Goal: Task Accomplishment & Management: Manage account settings

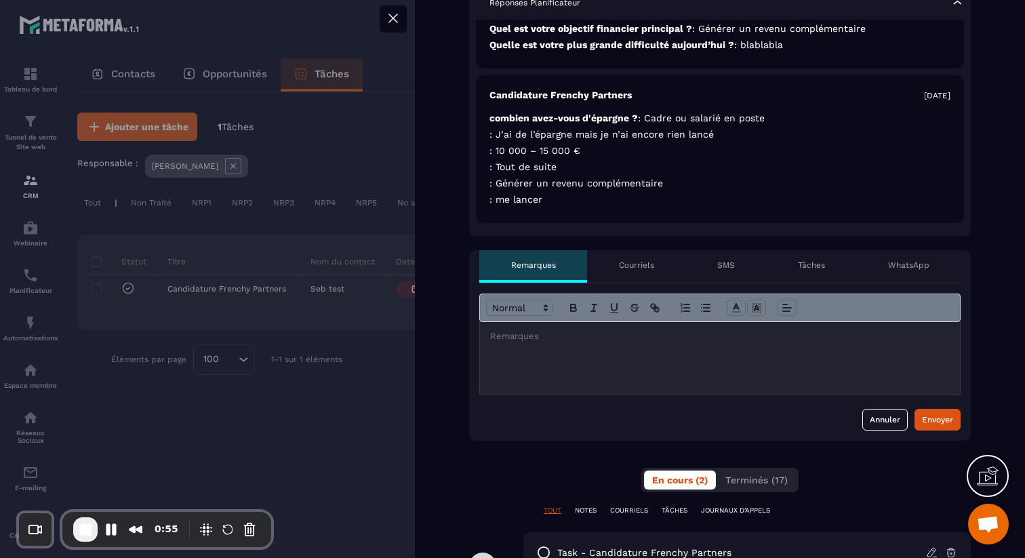
scroll to position [400, 0]
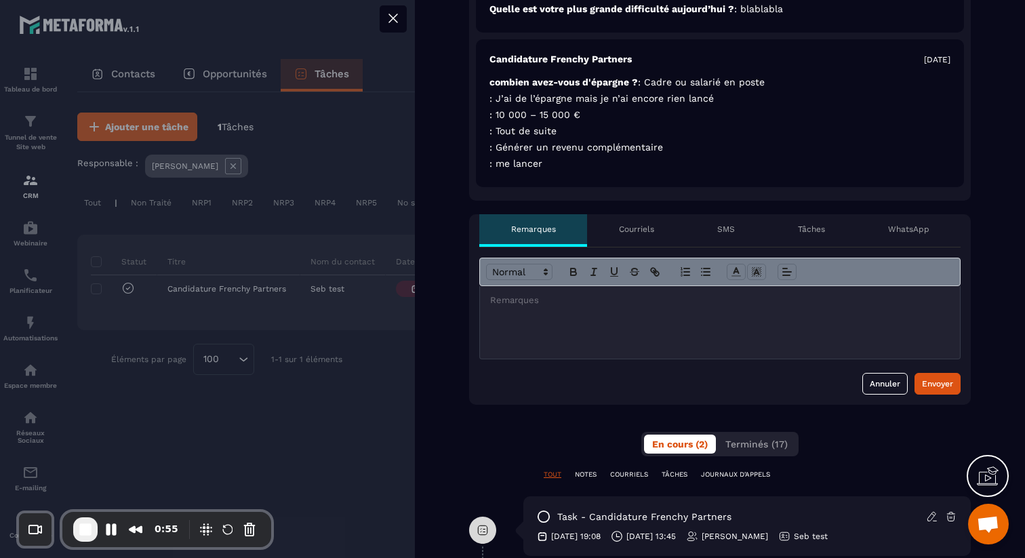
click at [589, 335] on div at bounding box center [720, 322] width 480 height 73
click at [561, 306] on p at bounding box center [720, 300] width 460 height 12
click at [637, 237] on div "Courriels" at bounding box center [636, 230] width 98 height 33
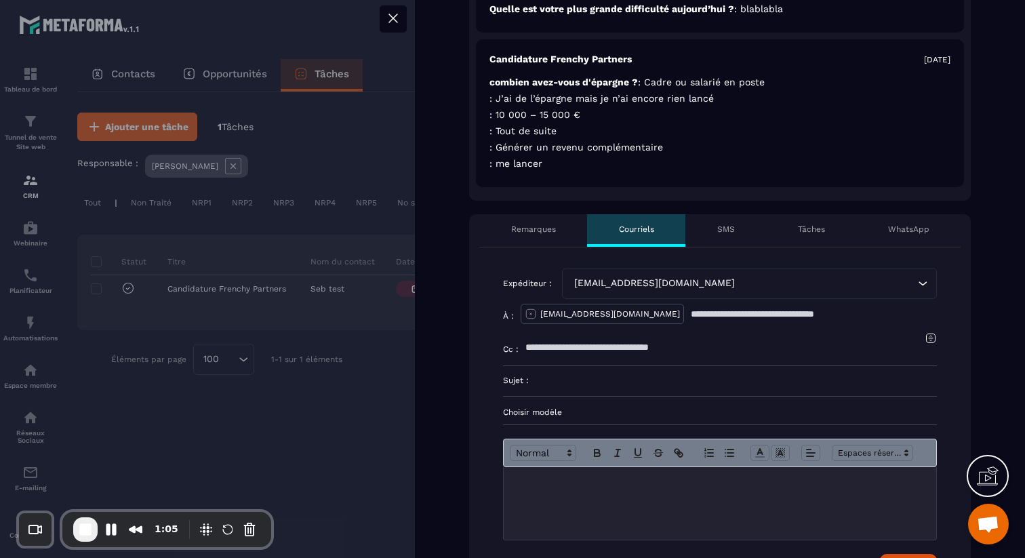
click at [743, 231] on div "SMS" at bounding box center [725, 230] width 81 height 33
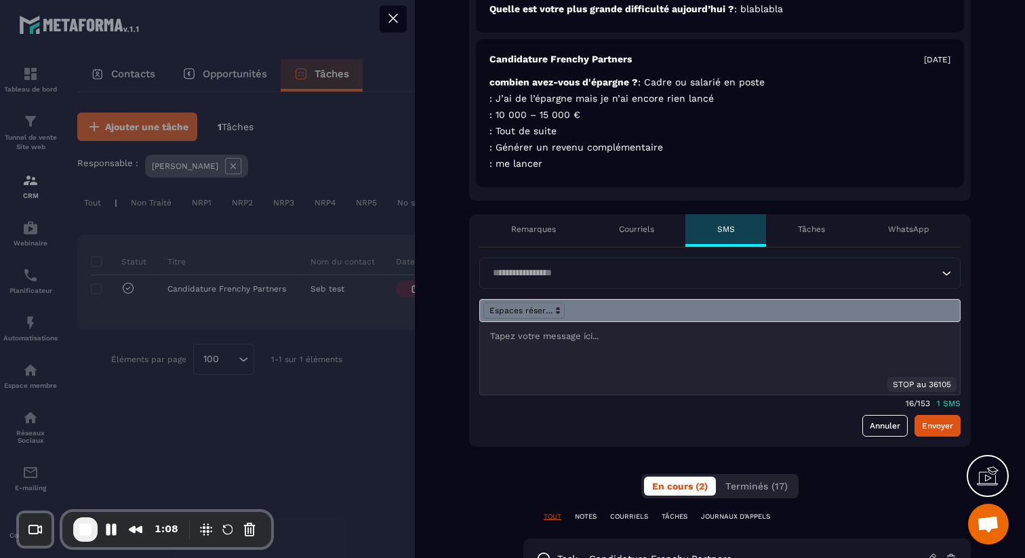
click at [900, 233] on p "WhatsApp" at bounding box center [908, 229] width 41 height 11
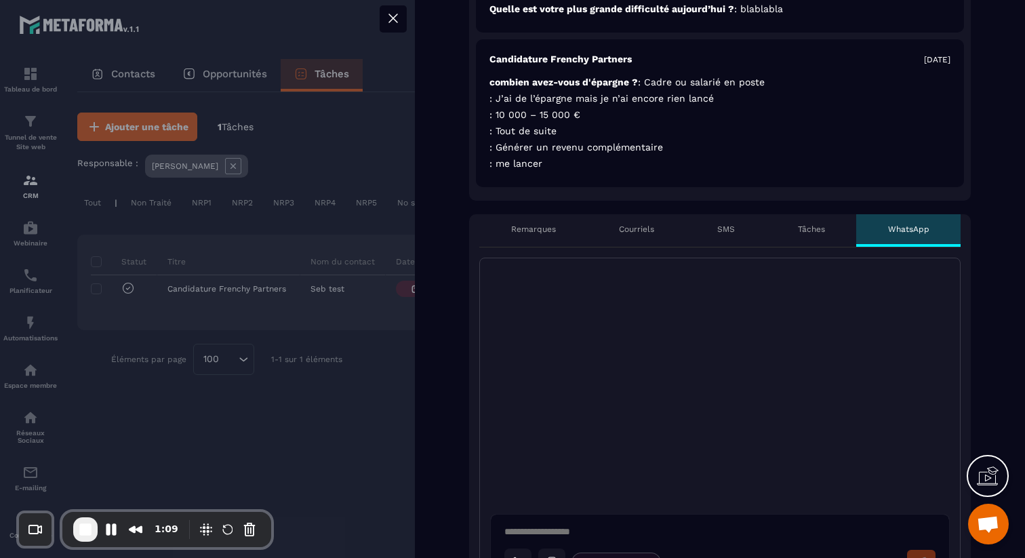
scroll to position [64, 0]
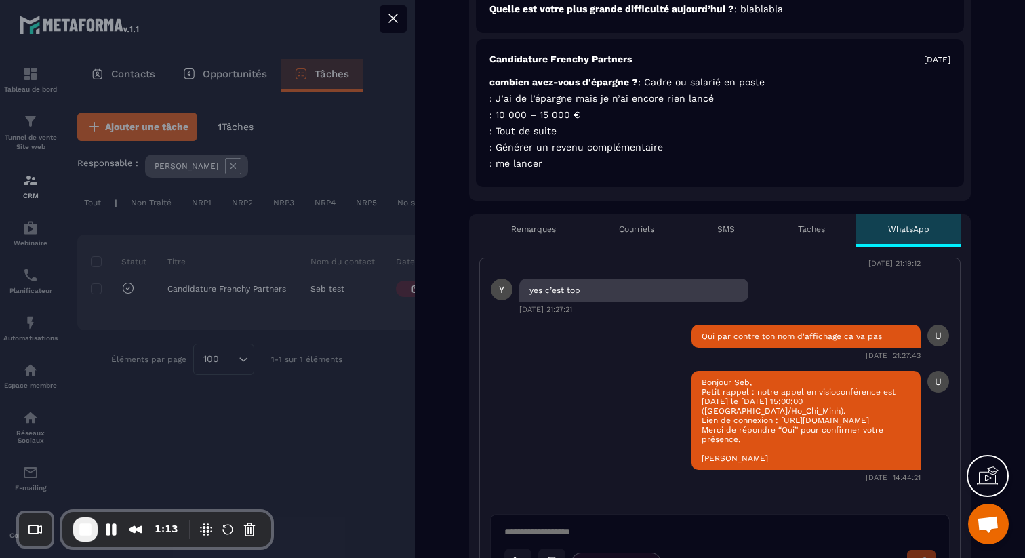
click at [547, 230] on p "Remarques" at bounding box center [533, 229] width 45 height 11
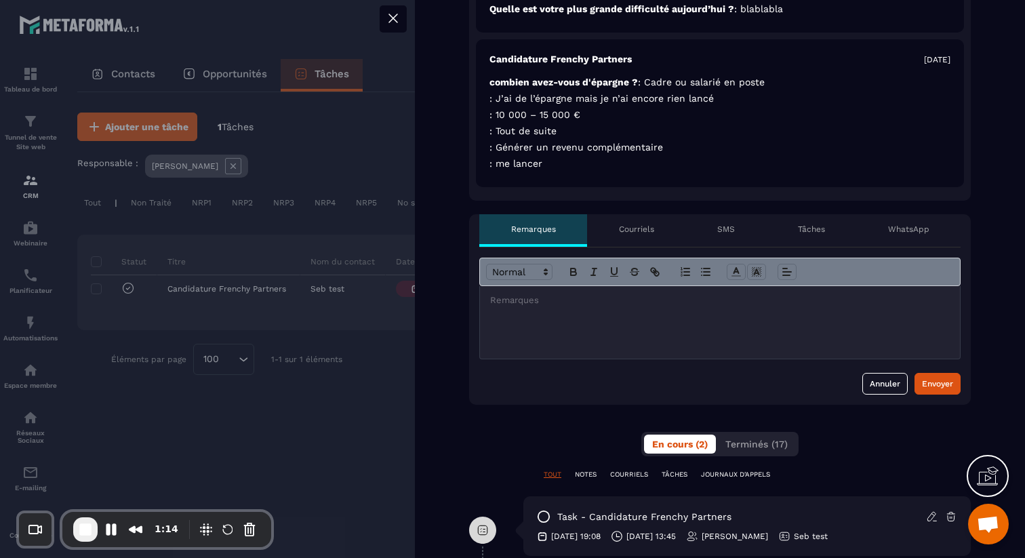
click at [386, 17] on icon at bounding box center [393, 18] width 16 height 16
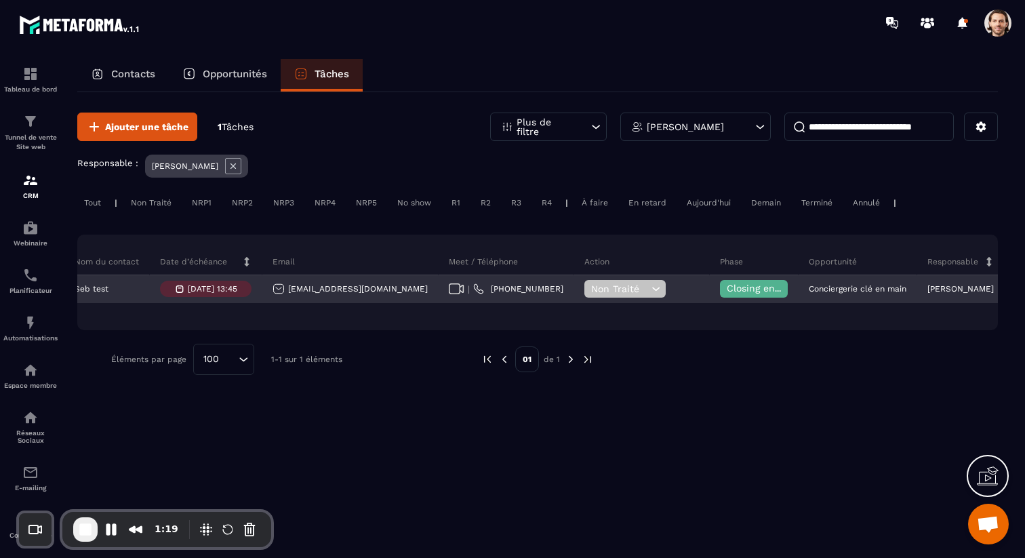
scroll to position [0, 246]
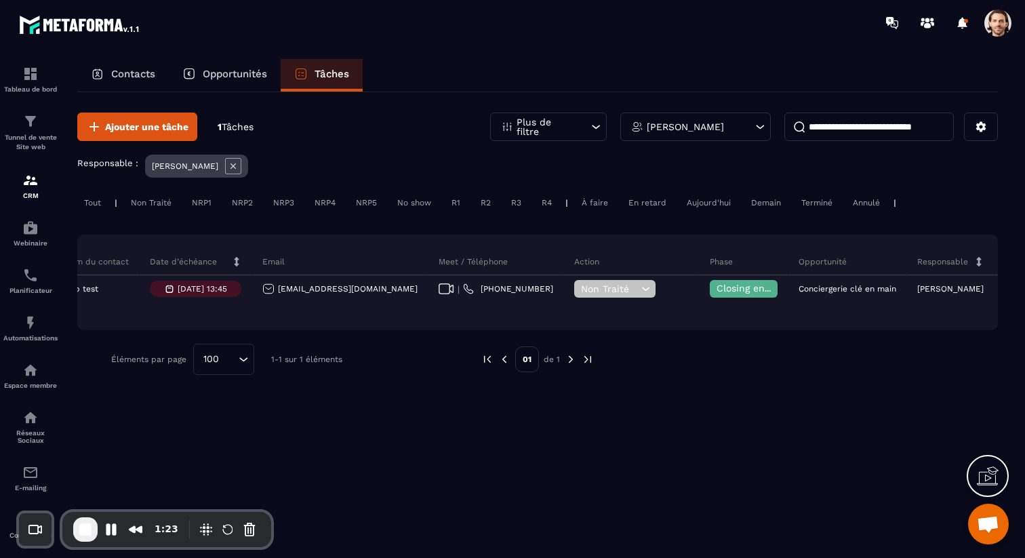
click at [755, 151] on div "Ajouter une tâche 1 Tâches Plus de filtre [PERSON_NAME] Responsable : [PERSON_N…" at bounding box center [537, 243] width 921 height 303
click at [746, 125] on div "[PERSON_NAME]" at bounding box center [695, 127] width 151 height 28
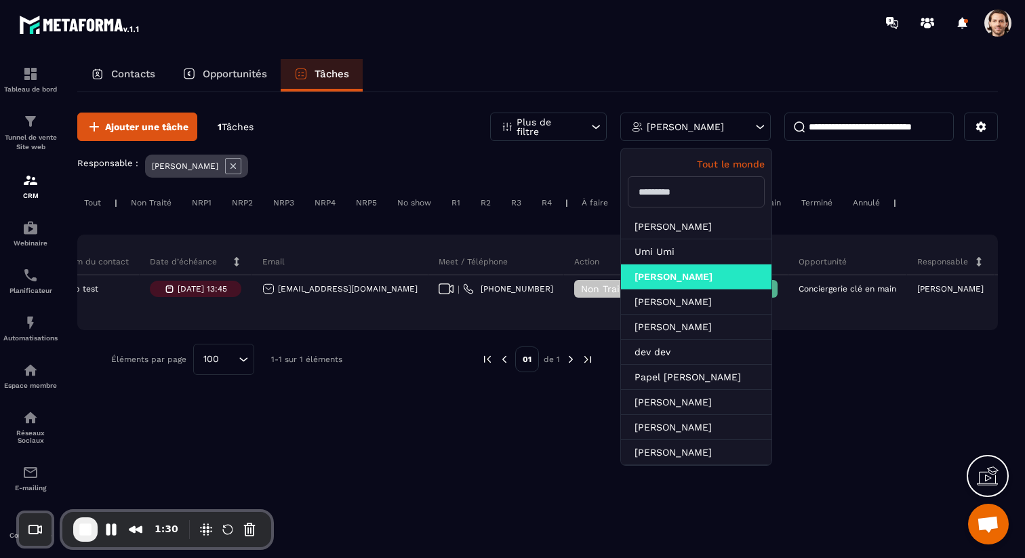
click at [831, 329] on div "Statut Titre Nom du contact Date d’échéance Email Meet / Téléphone Action Phase…" at bounding box center [537, 283] width 921 height 96
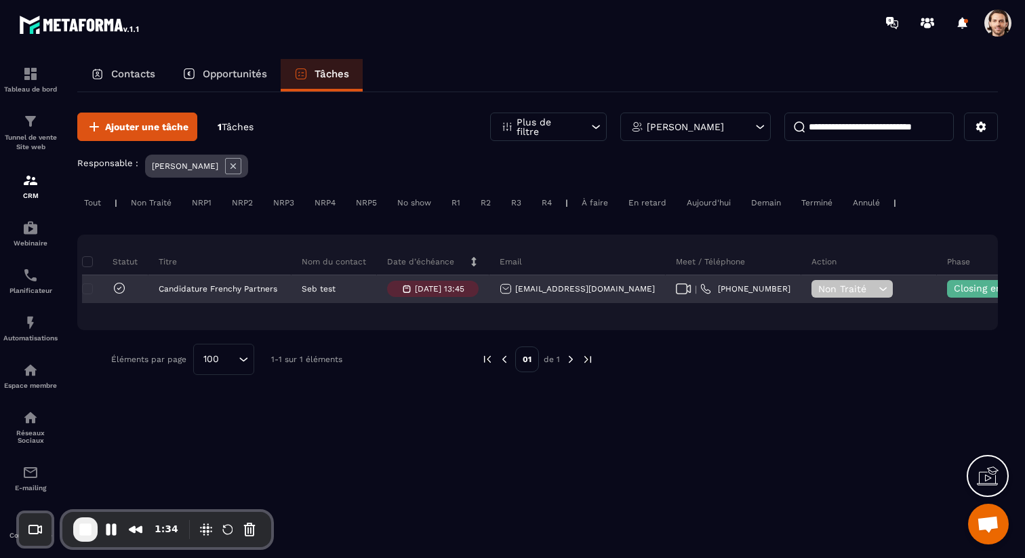
scroll to position [0, 0]
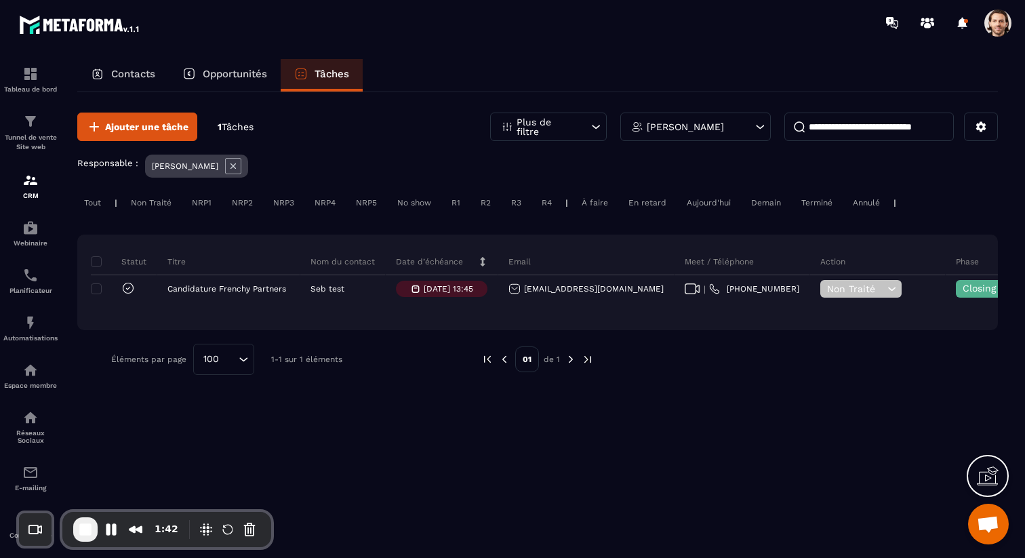
click at [710, 121] on div "[PERSON_NAME]" at bounding box center [695, 127] width 151 height 28
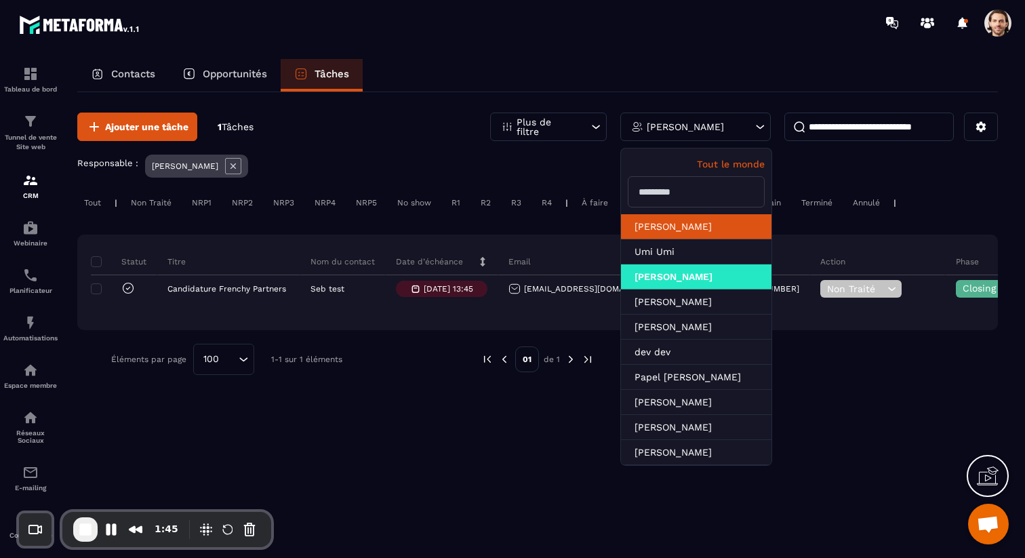
click at [689, 228] on li "[PERSON_NAME]" at bounding box center [696, 226] width 151 height 25
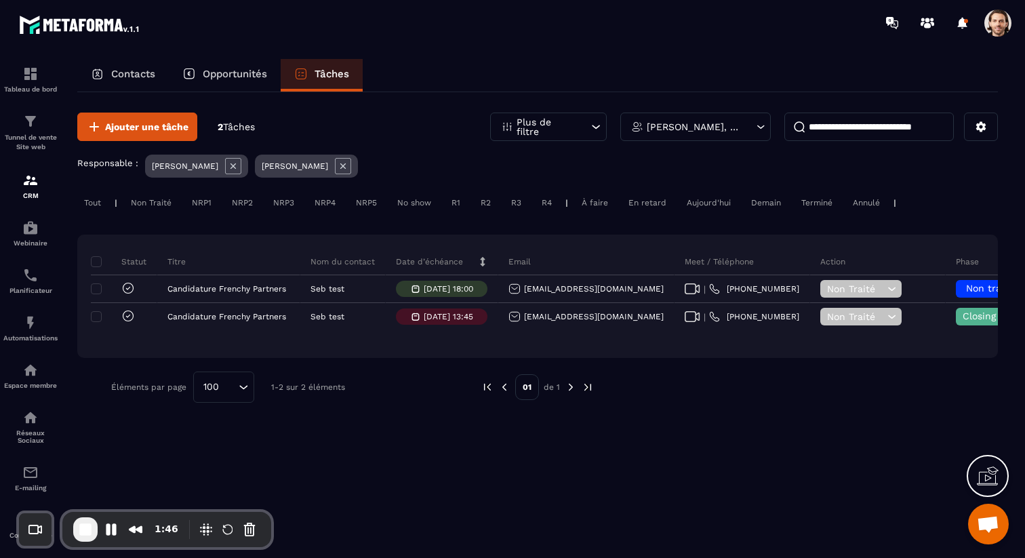
click at [239, 172] on icon at bounding box center [233, 166] width 16 height 16
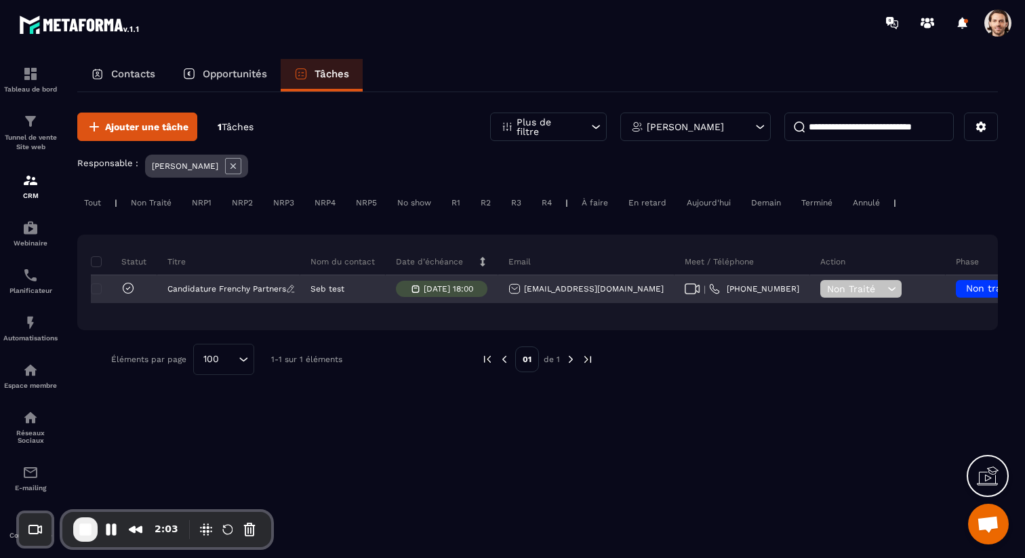
click at [256, 290] on p "Candidature Frenchy Partners" at bounding box center [226, 288] width 119 height 9
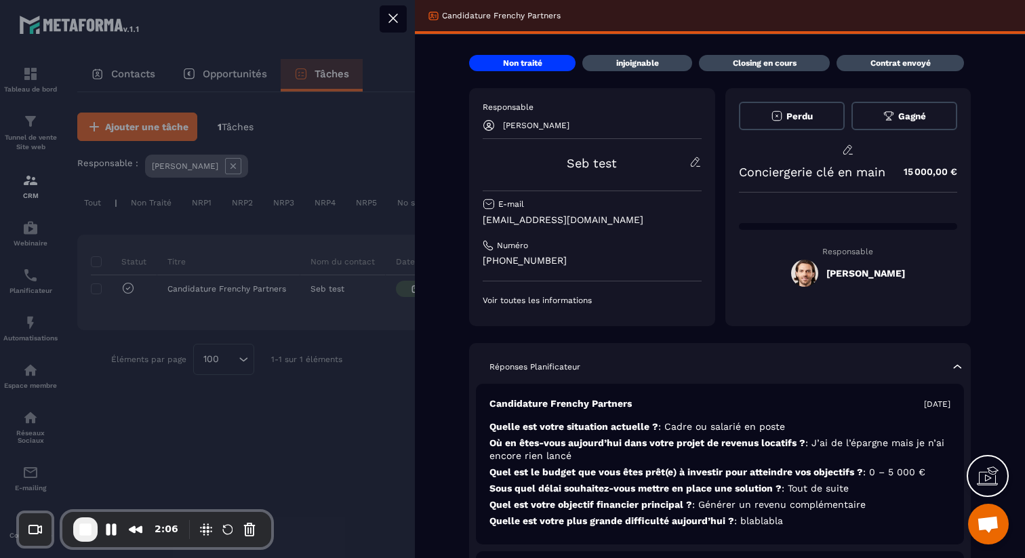
scroll to position [112, 0]
